Goal: Obtain resource: Obtain resource

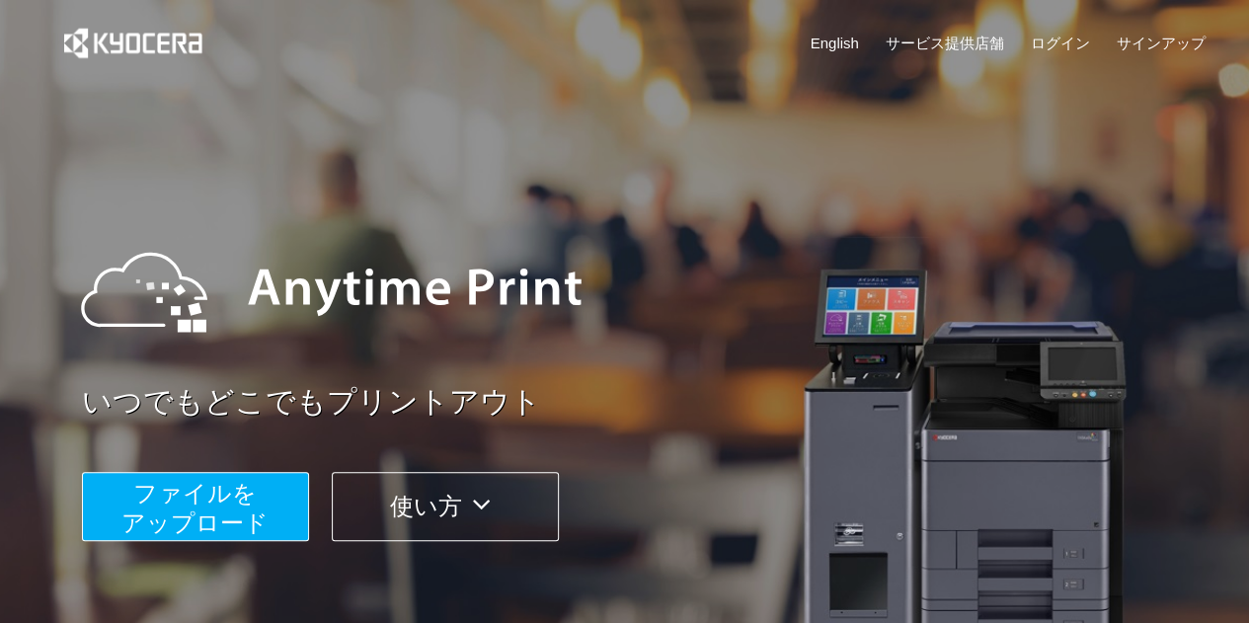
click at [159, 509] on span "ファイルを ​​アップロード" at bounding box center [194, 508] width 147 height 56
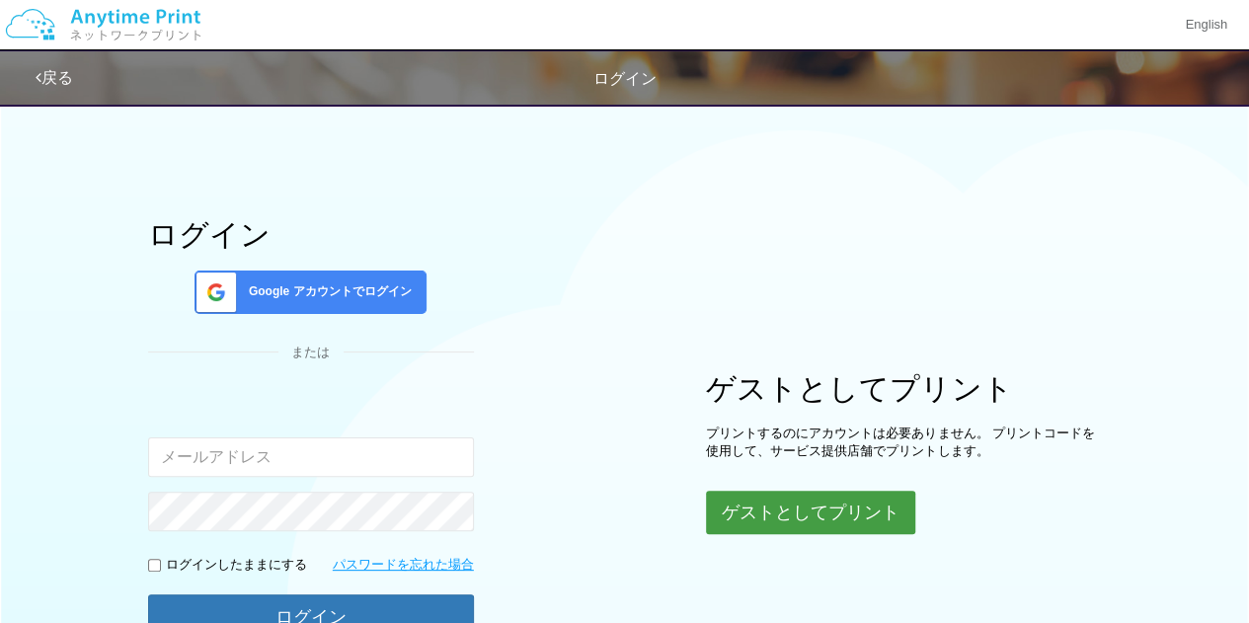
click at [766, 522] on button "ゲストとしてプリント" at bounding box center [810, 512] width 209 height 43
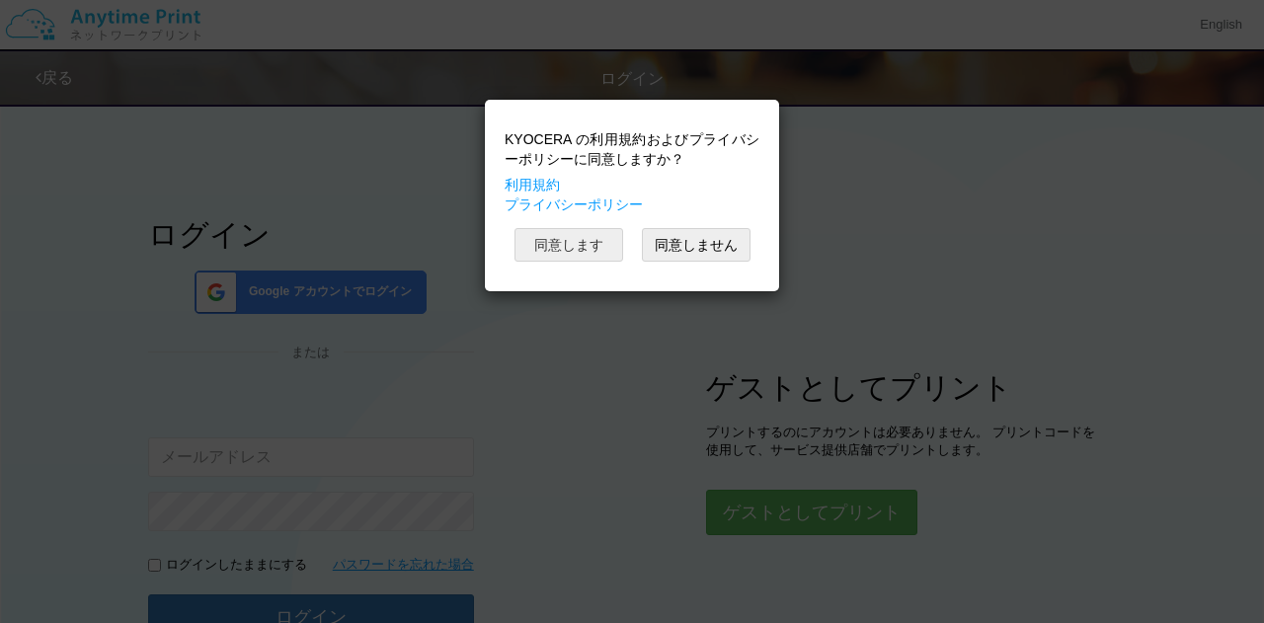
click at [578, 248] on button "同意します" at bounding box center [568, 245] width 109 height 34
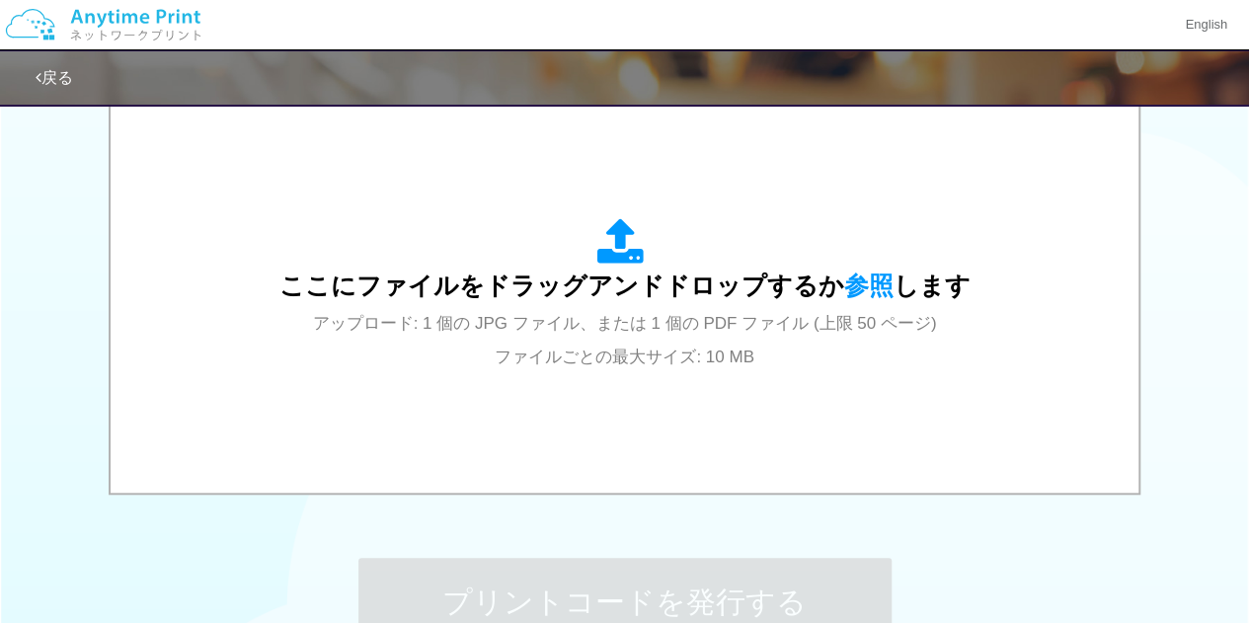
scroll to position [655, 0]
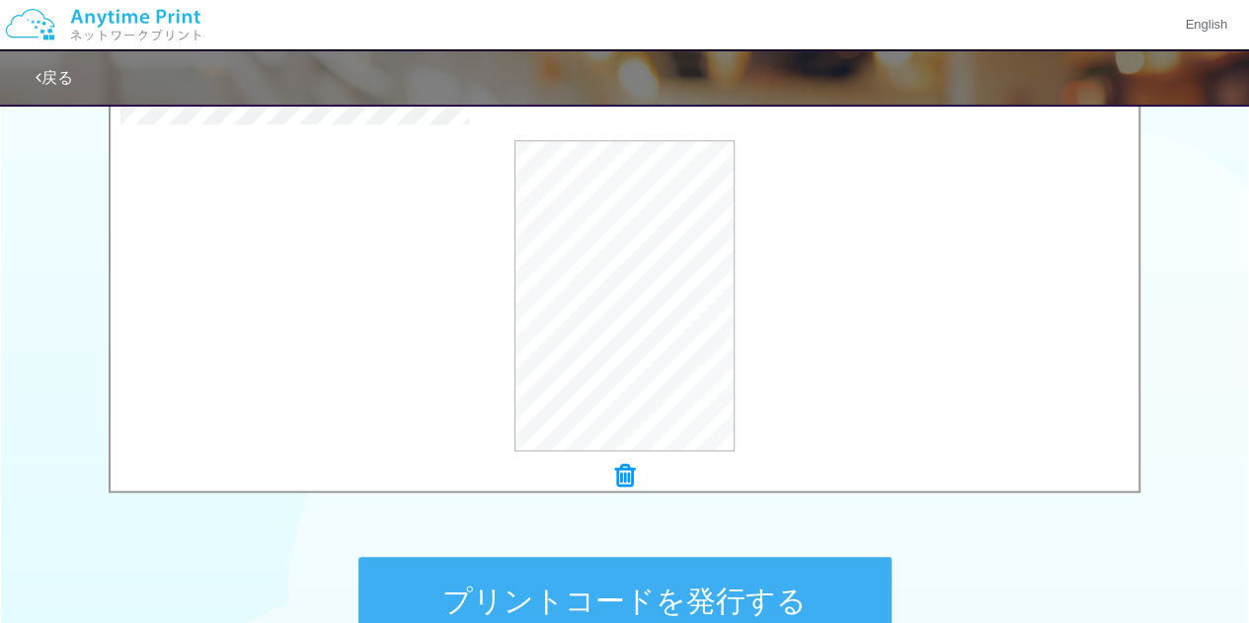
click at [709, 578] on button "プリントコードを発行する" at bounding box center [624, 601] width 533 height 89
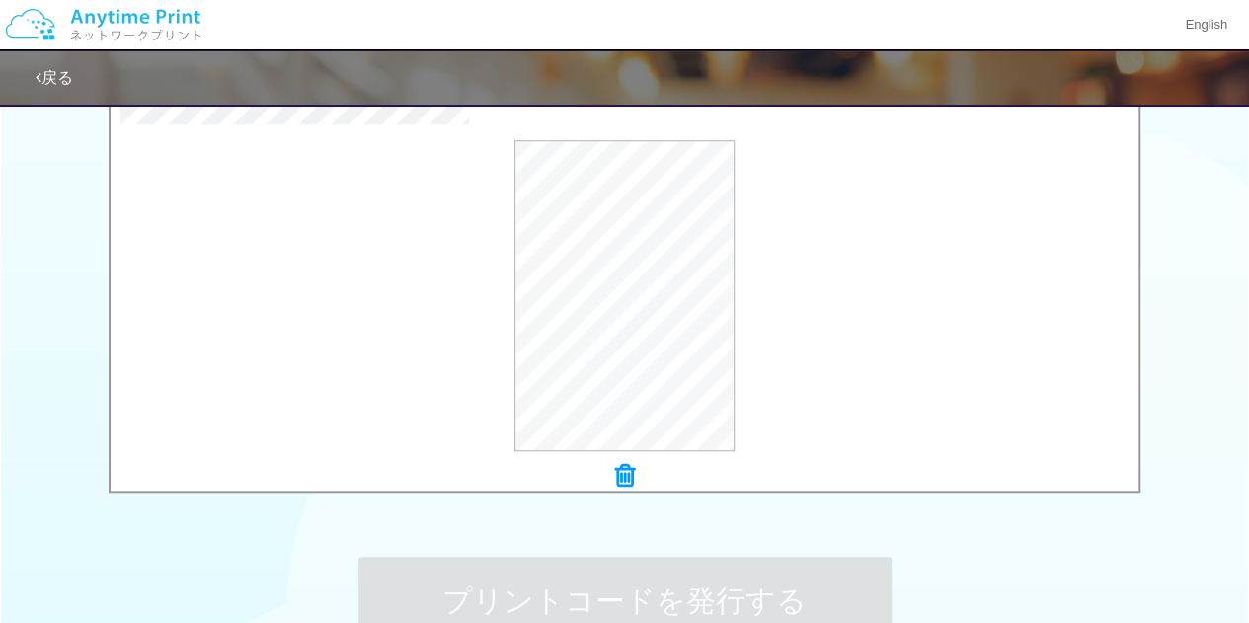
scroll to position [0, 0]
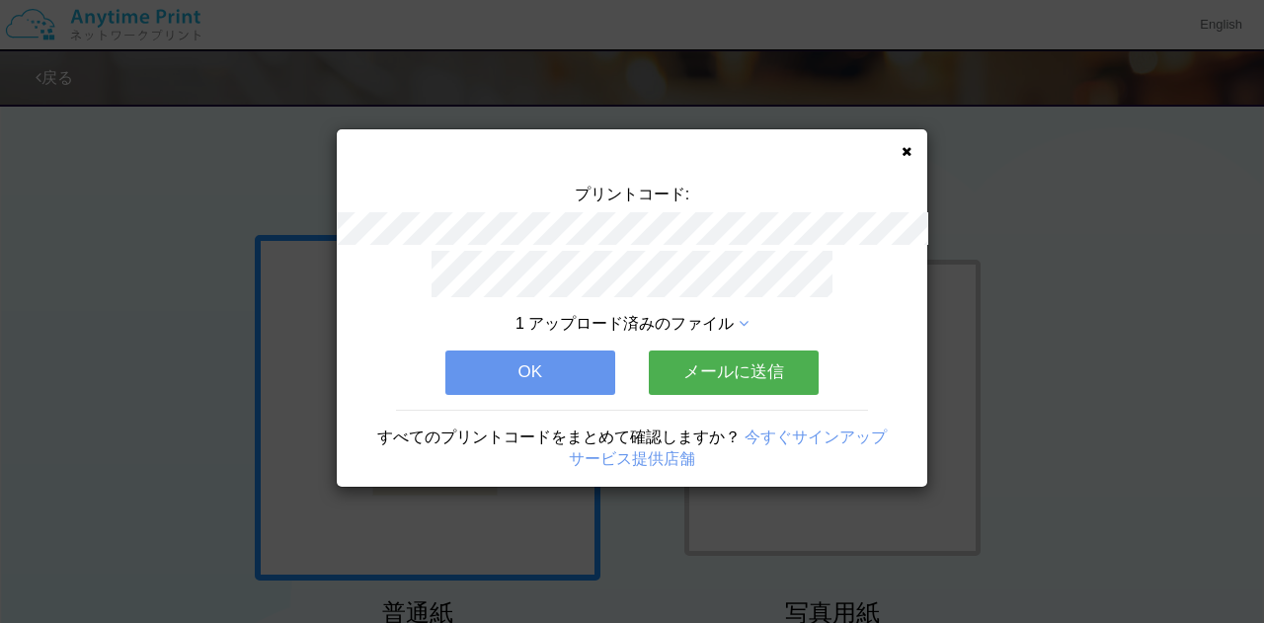
click at [553, 379] on button "OK" at bounding box center [530, 371] width 170 height 43
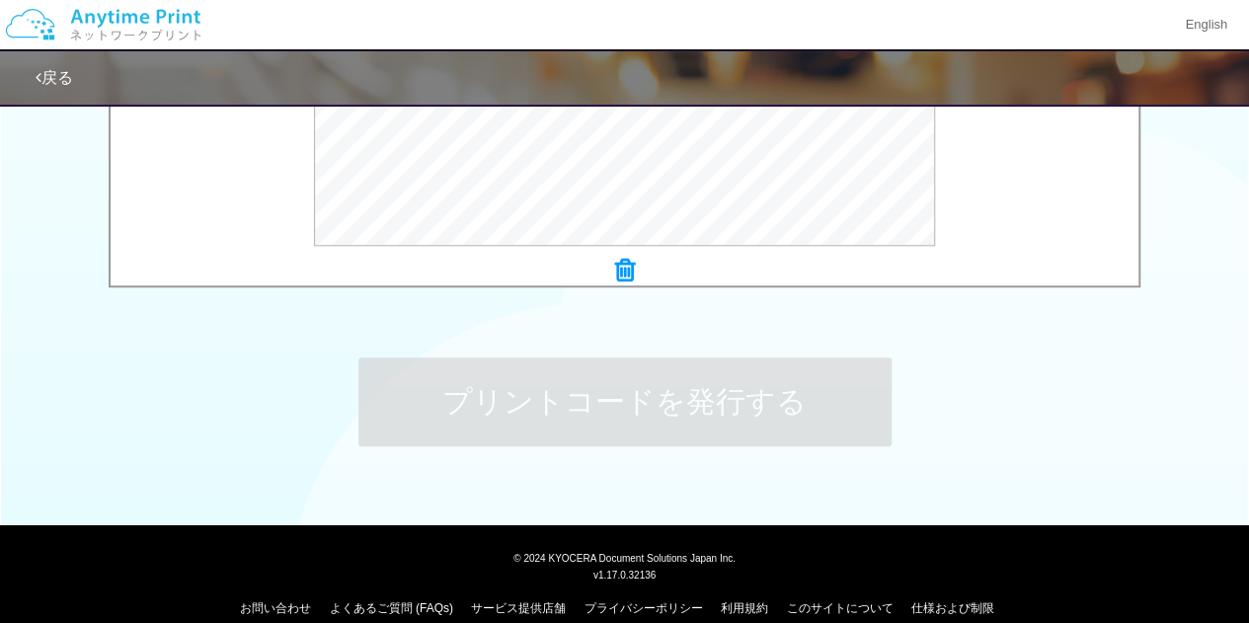
scroll to position [856, 0]
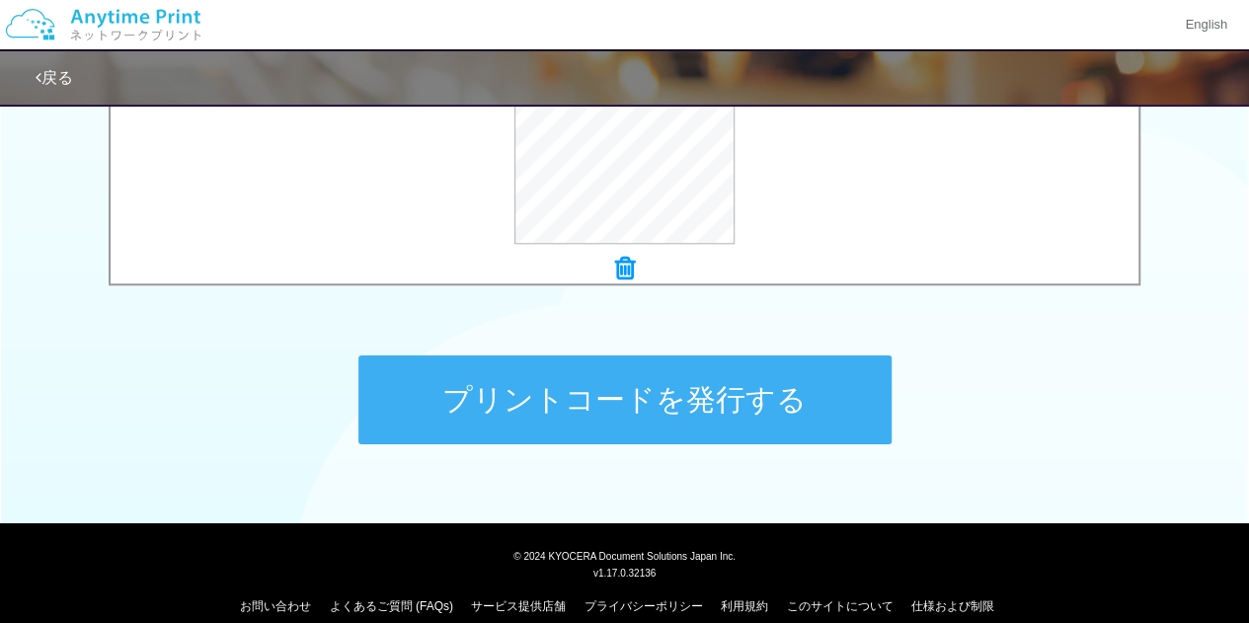
click at [626, 422] on button "プリントコードを発行する" at bounding box center [624, 399] width 533 height 89
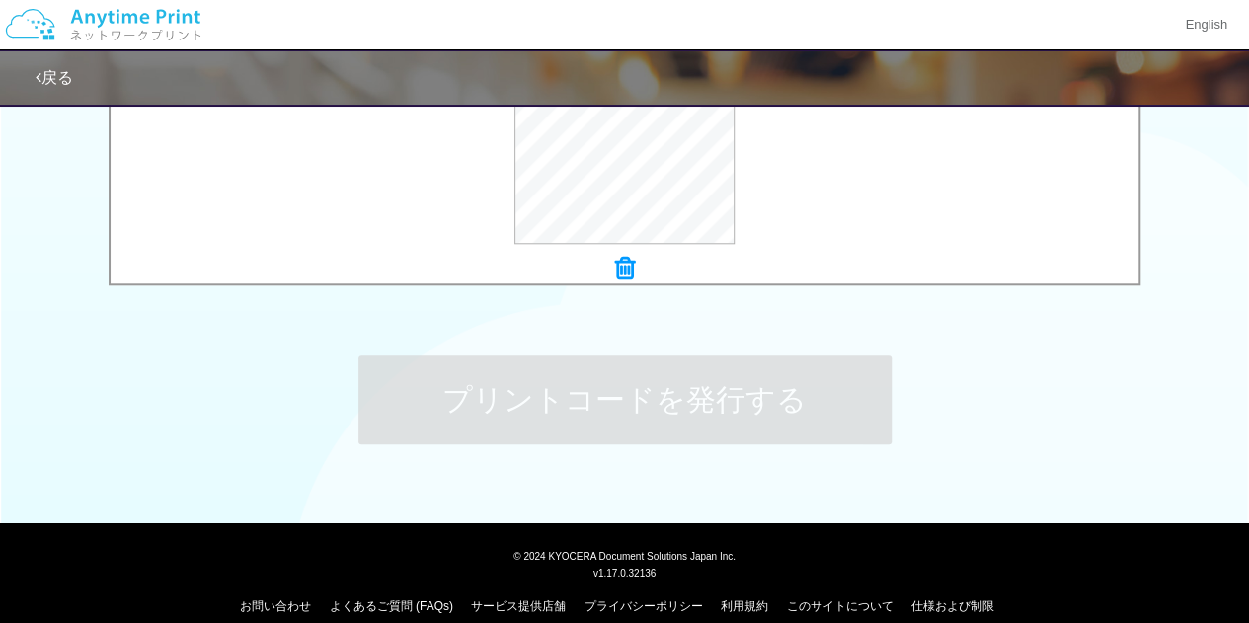
scroll to position [0, 0]
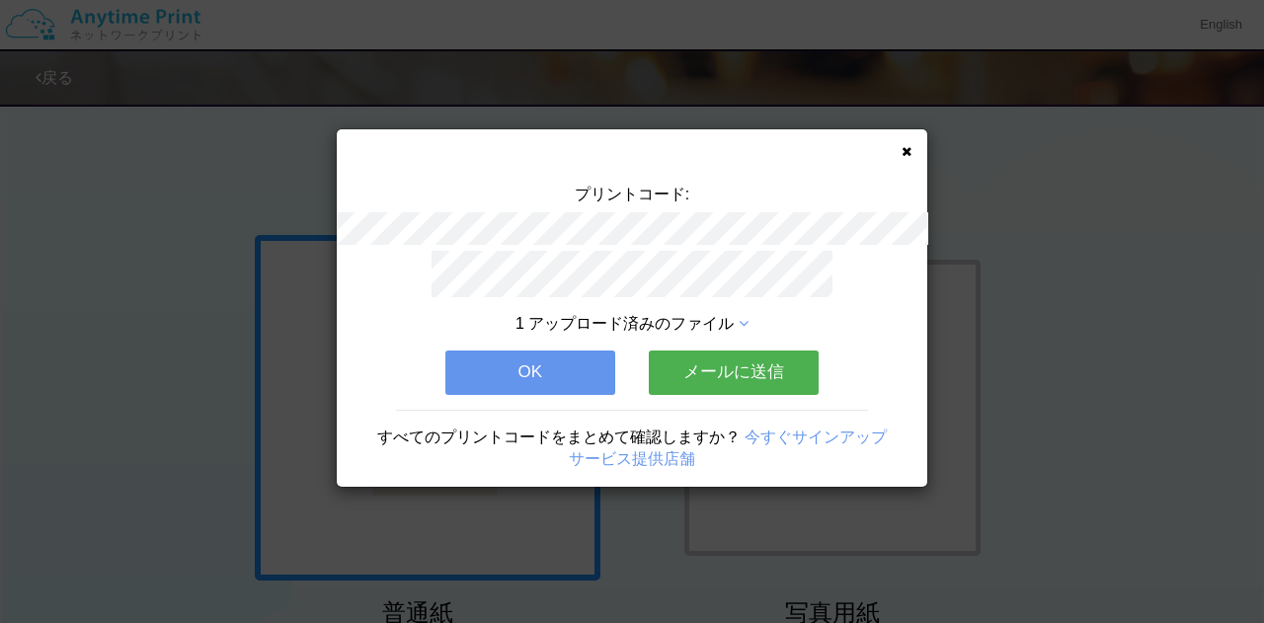
click at [547, 360] on button "OK" at bounding box center [530, 371] width 170 height 43
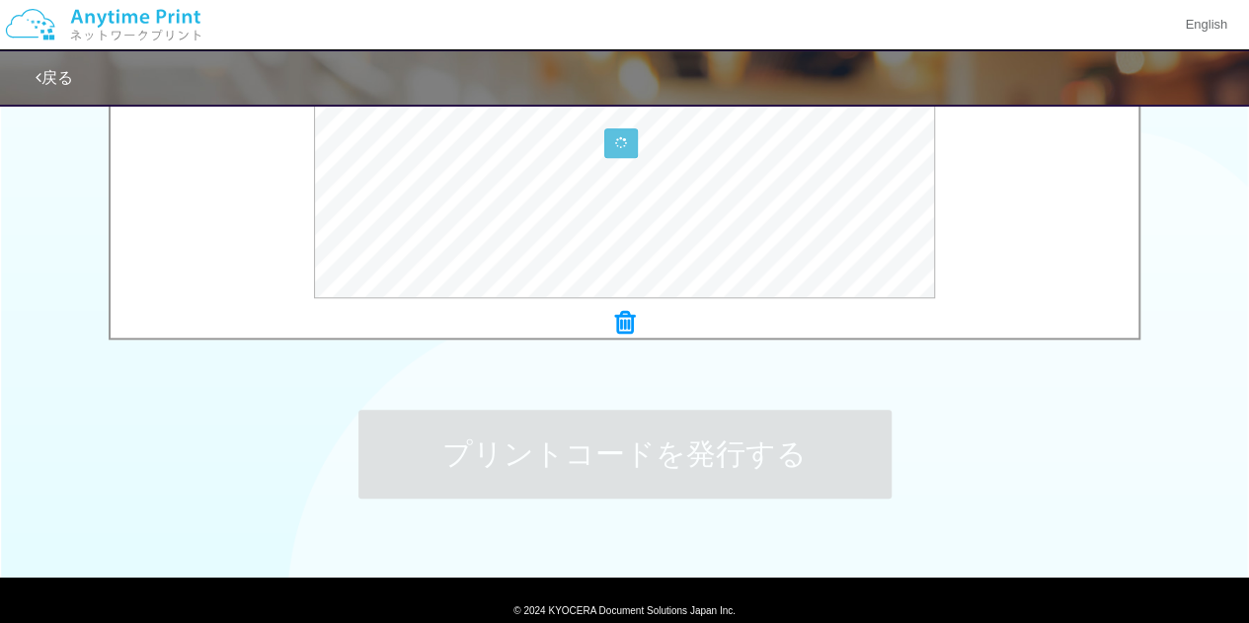
scroll to position [804, 0]
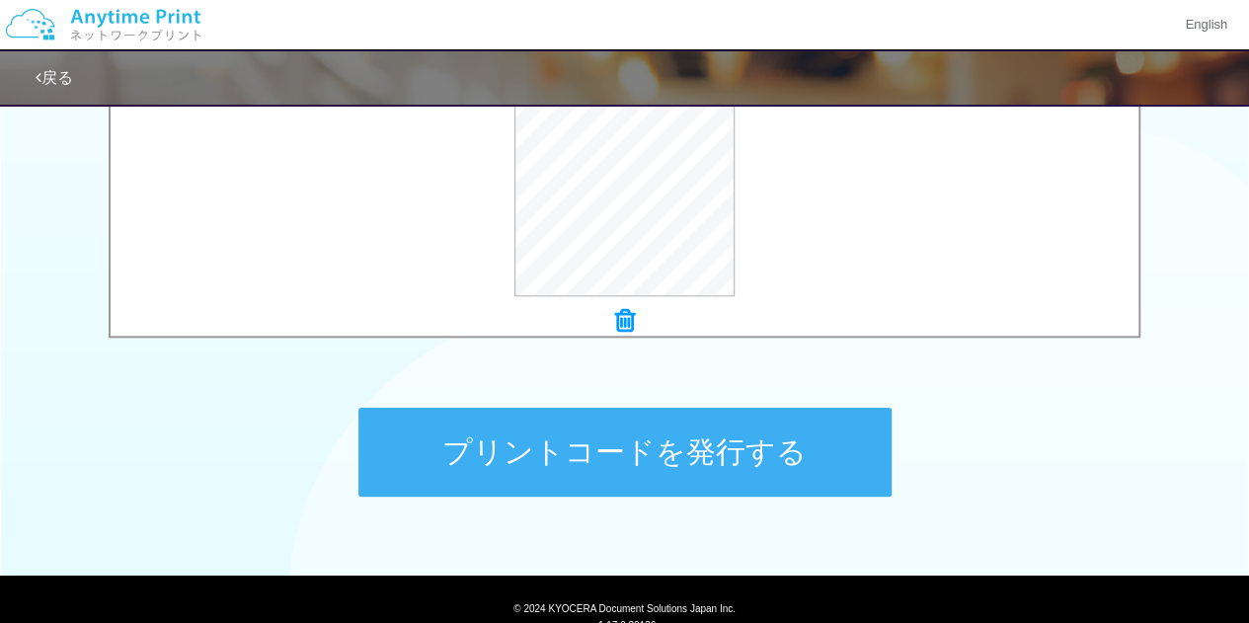
click at [608, 446] on button "プリントコードを発行する" at bounding box center [624, 452] width 533 height 89
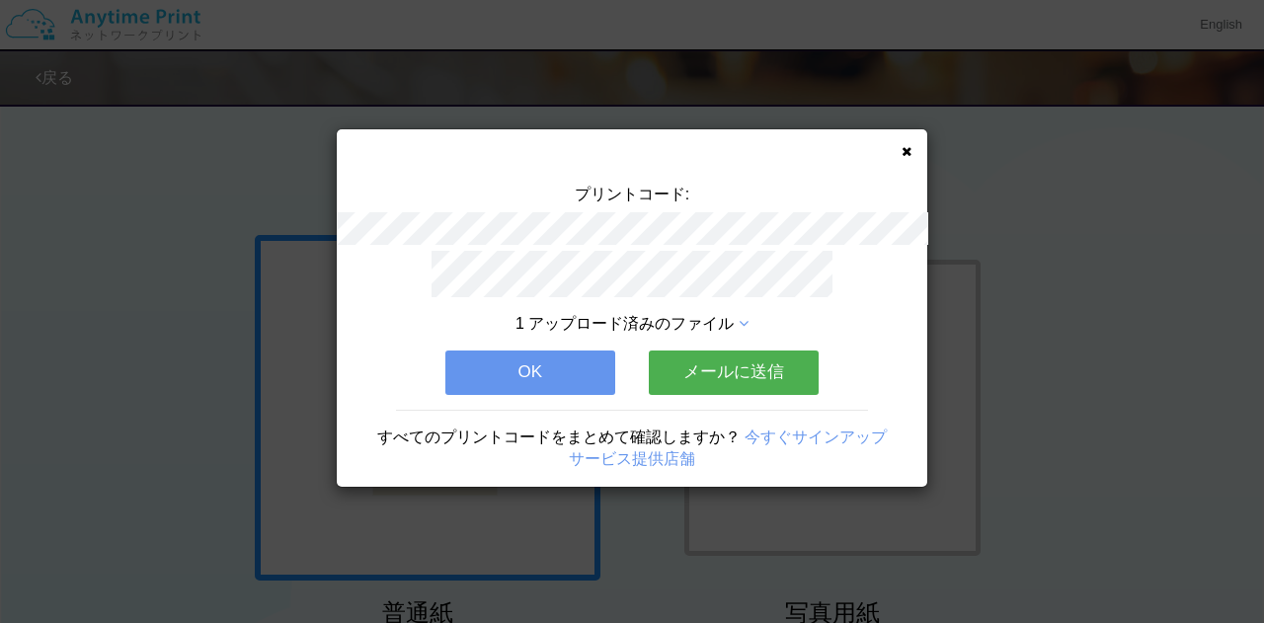
click at [577, 361] on button "OK" at bounding box center [530, 371] width 170 height 43
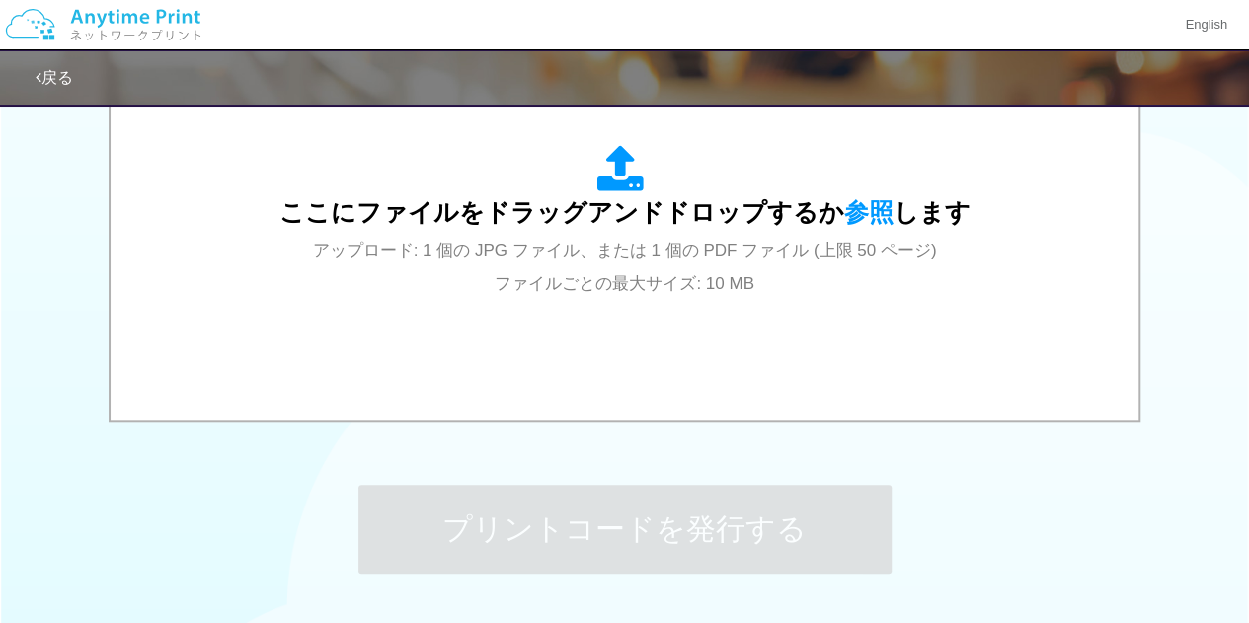
scroll to position [748, 0]
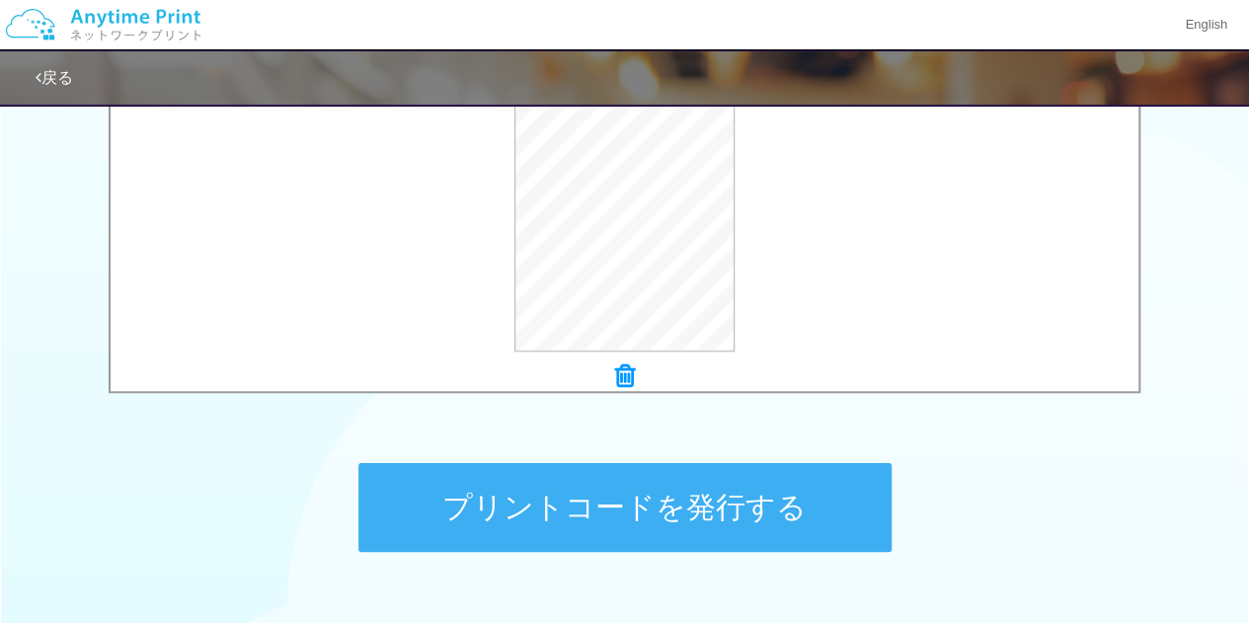
click at [581, 501] on button "プリントコードを発行する" at bounding box center [624, 507] width 533 height 89
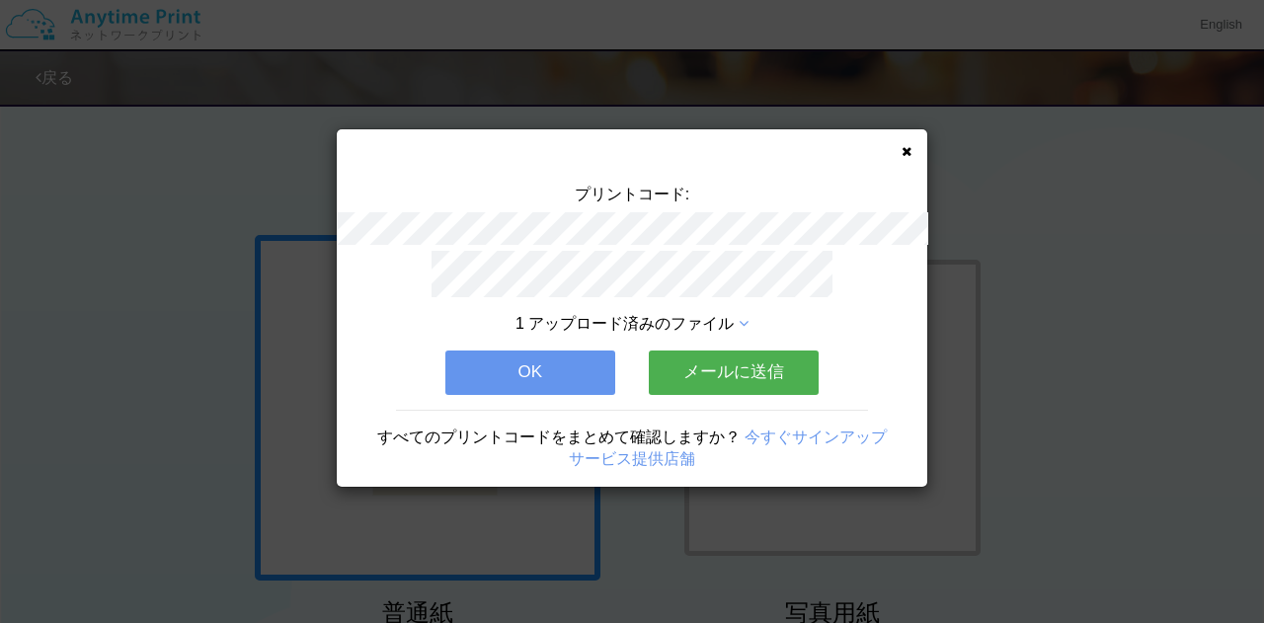
click at [545, 358] on button "OK" at bounding box center [530, 371] width 170 height 43
